Goal: Information Seeking & Learning: Learn about a topic

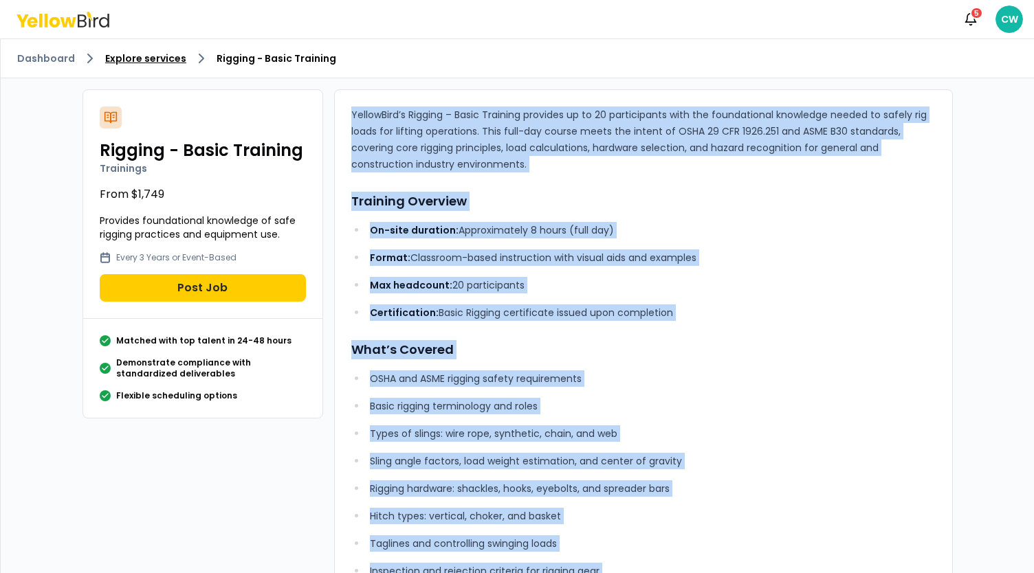
click at [175, 56] on link "Explore services" at bounding box center [145, 59] width 81 height 14
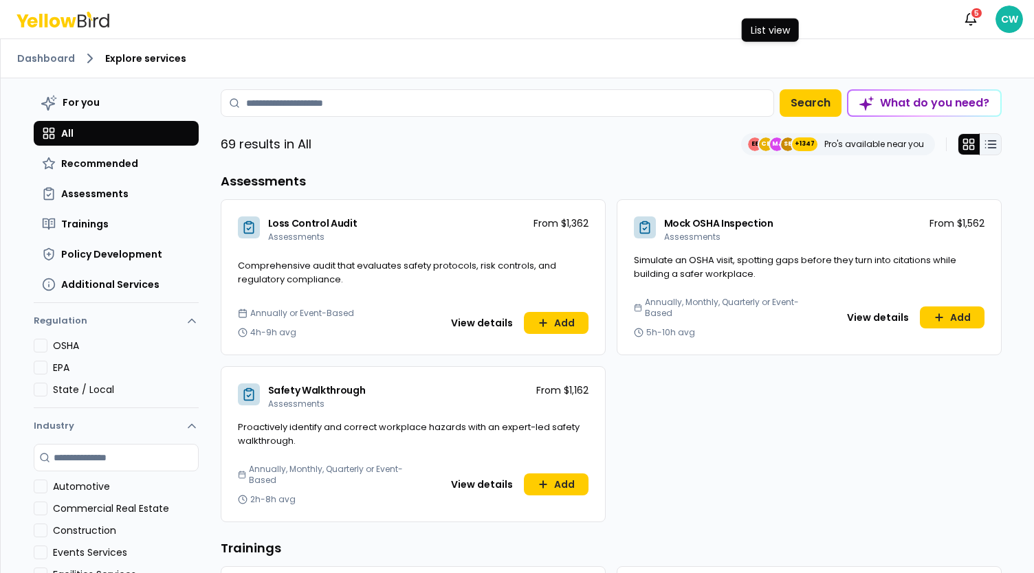
click at [988, 144] on line at bounding box center [992, 144] width 8 height 0
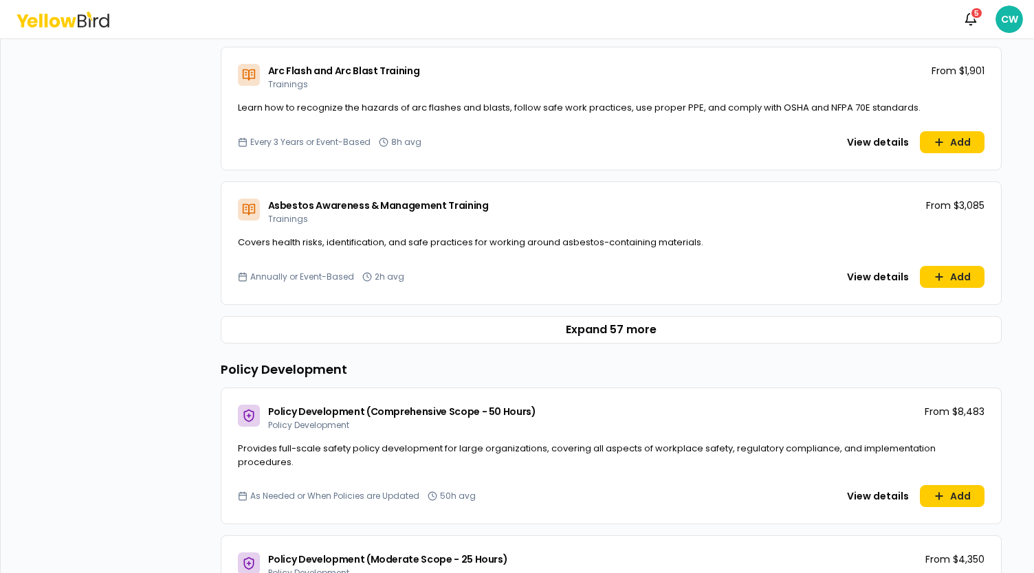
scroll to position [802, 0]
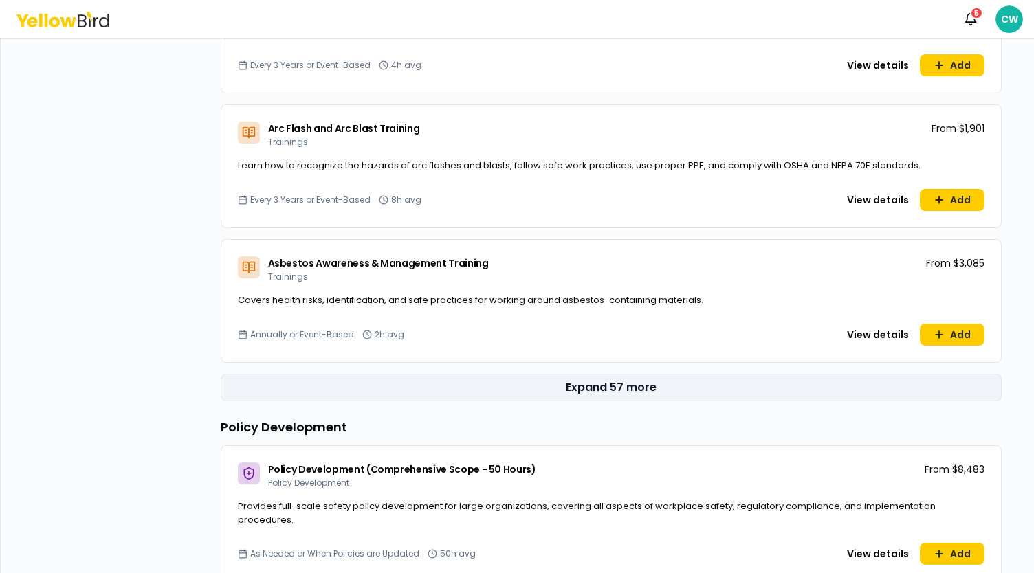
click at [615, 384] on button "Expand 57 more" at bounding box center [611, 388] width 781 height 28
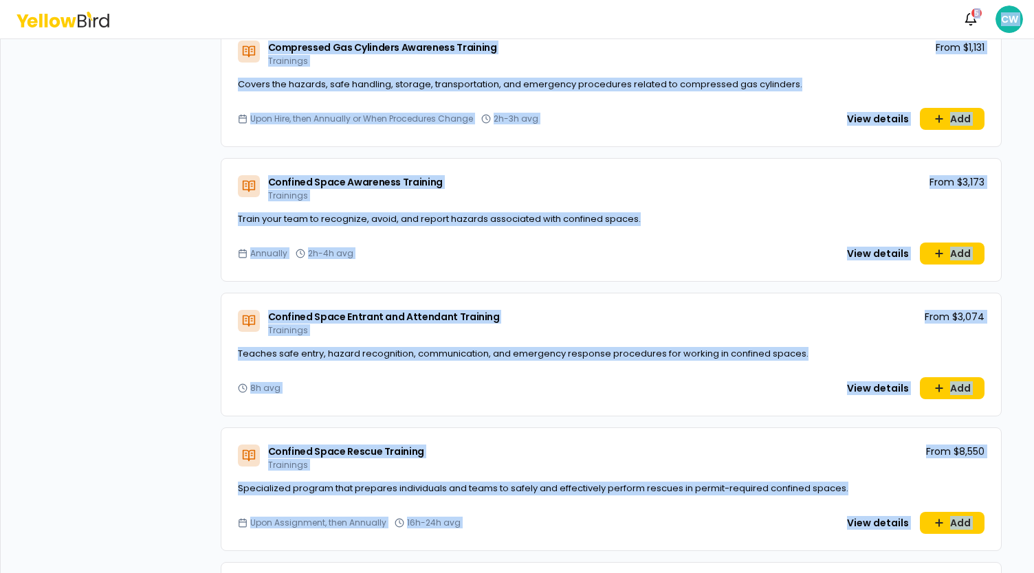
scroll to position [1309, 0]
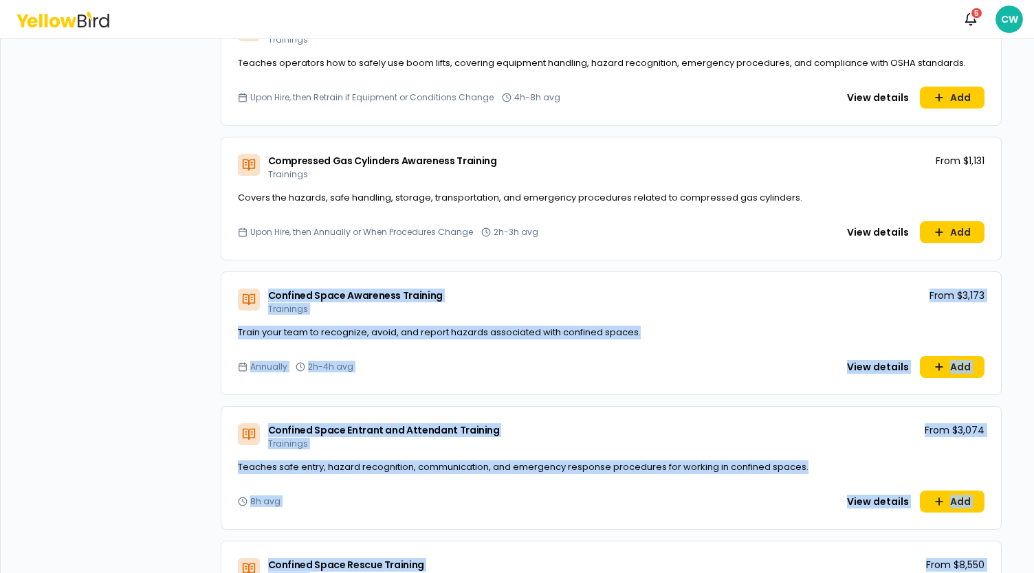
drag, startPoint x: 973, startPoint y: 393, endPoint x: 297, endPoint y: 295, distance: 682.9
copy div "Confined Space Awareness Training Trainings From $3,173 Train your team to reco…"
